Goal: Transaction & Acquisition: Book appointment/travel/reservation

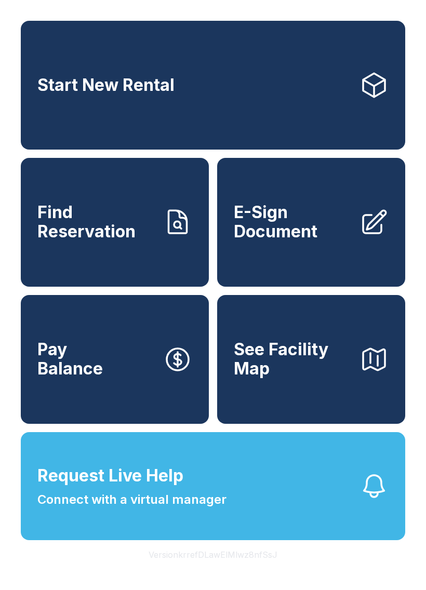
click at [322, 99] on link "Start New Rental" at bounding box center [213, 85] width 384 height 129
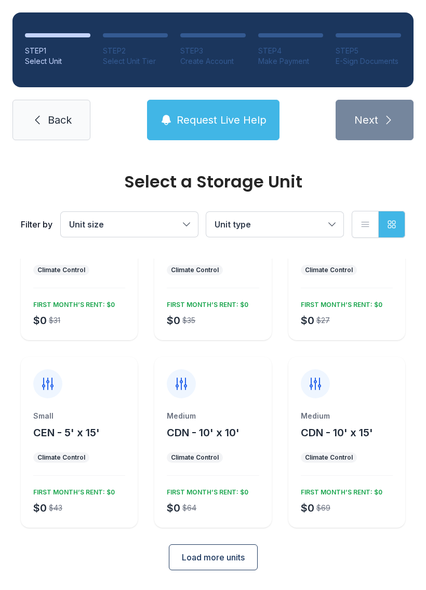
scroll to position [90, 0]
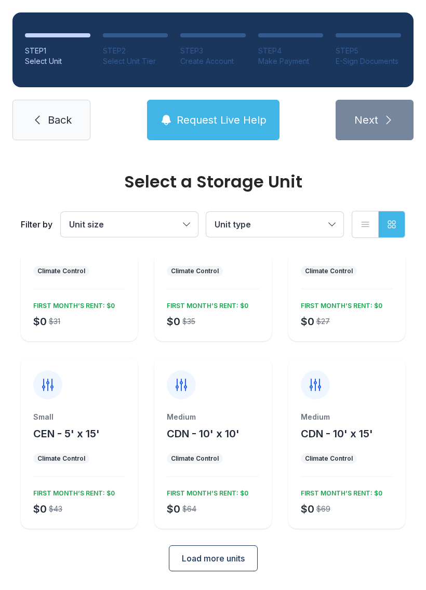
click at [347, 435] on span "CDN - 10' x 15'" at bounding box center [337, 433] width 72 height 12
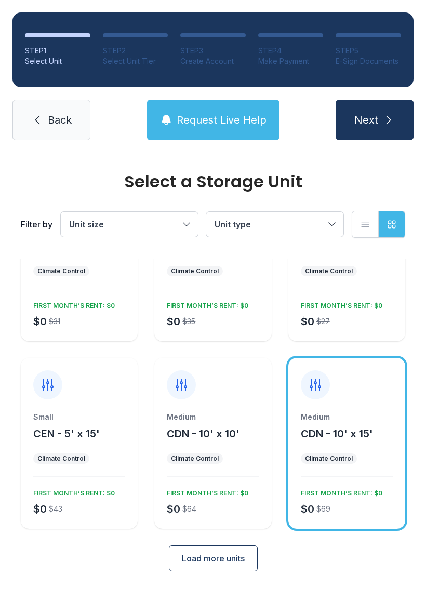
click at [367, 115] on span "Next" at bounding box center [366, 120] width 24 height 15
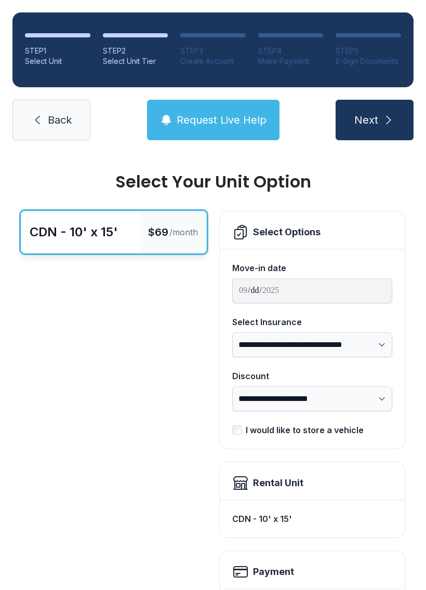
click at [46, 120] on link "Back" at bounding box center [51, 120] width 78 height 40
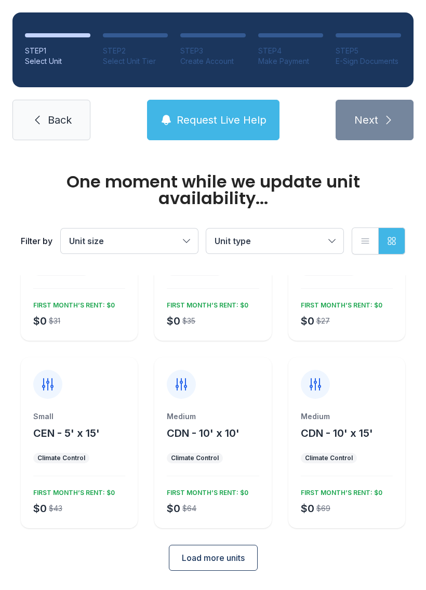
scroll to position [107, 0]
click at [211, 559] on span "Load more units" at bounding box center [213, 558] width 63 height 12
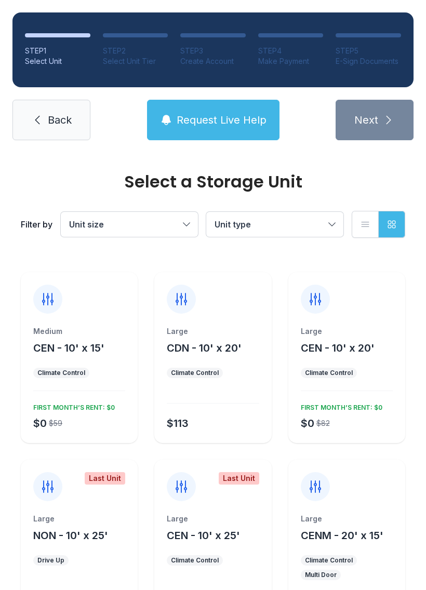
scroll to position [364, 0]
click at [340, 353] on span "CEN - 10' x 20'" at bounding box center [338, 347] width 74 height 12
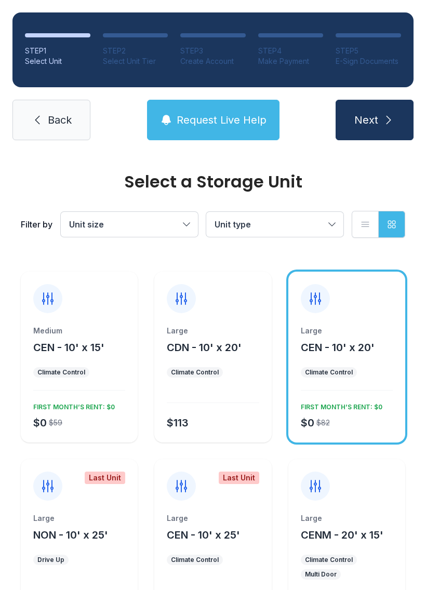
click at [381, 114] on button "Next" at bounding box center [374, 120] width 78 height 40
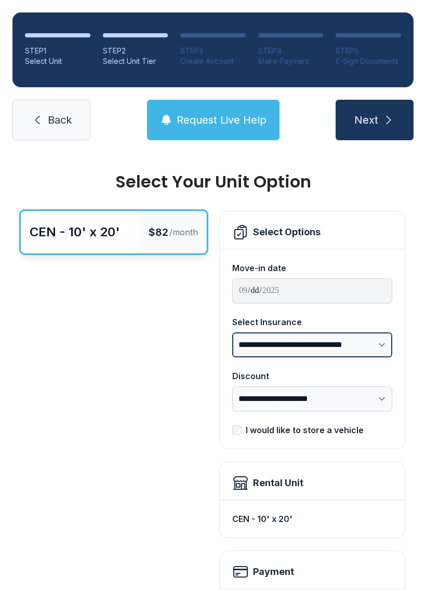
click at [381, 347] on select "**********" at bounding box center [312, 344] width 160 height 25
click at [263, 285] on input "**********" at bounding box center [312, 290] width 160 height 25
click at [268, 227] on div "Select Options" at bounding box center [286, 232] width 67 height 15
click at [253, 241] on div "Select Options" at bounding box center [312, 229] width 185 height 37
click at [225, 121] on span "Request Live Help" at bounding box center [222, 120] width 90 height 15
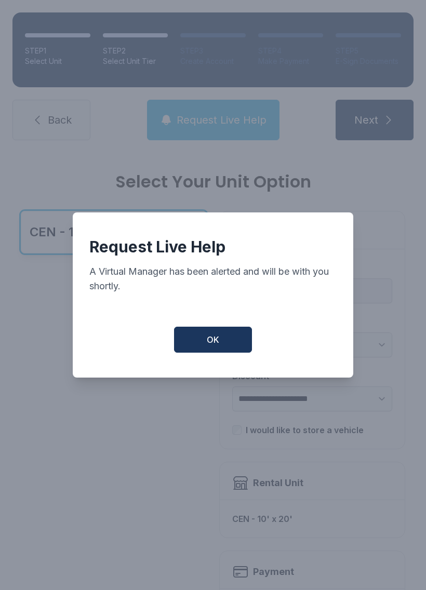
click at [219, 341] on span "OK" at bounding box center [213, 339] width 12 height 12
